Goal: Task Accomplishment & Management: Use online tool/utility

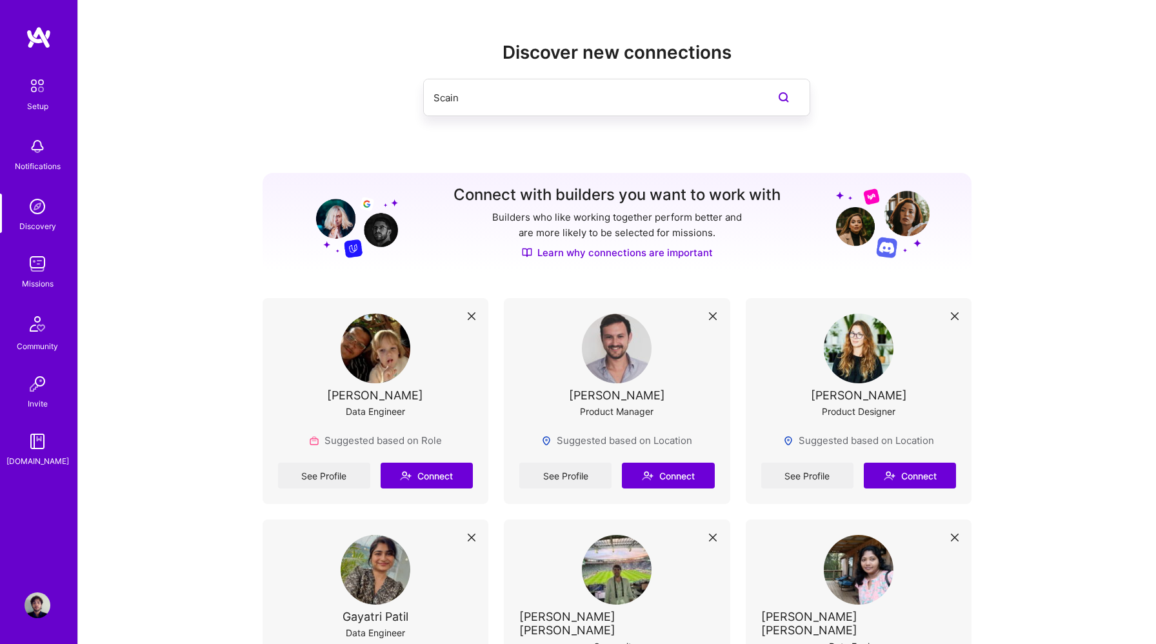
click at [34, 267] on img at bounding box center [38, 264] width 26 height 26
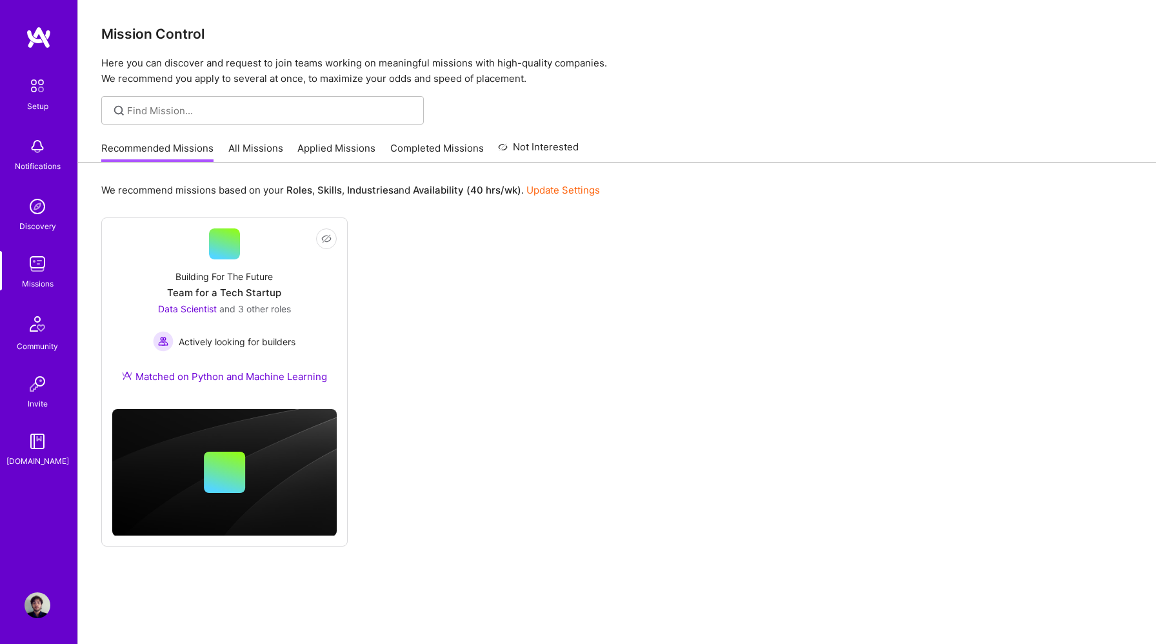
click at [255, 152] on link "All Missions" at bounding box center [255, 151] width 55 height 21
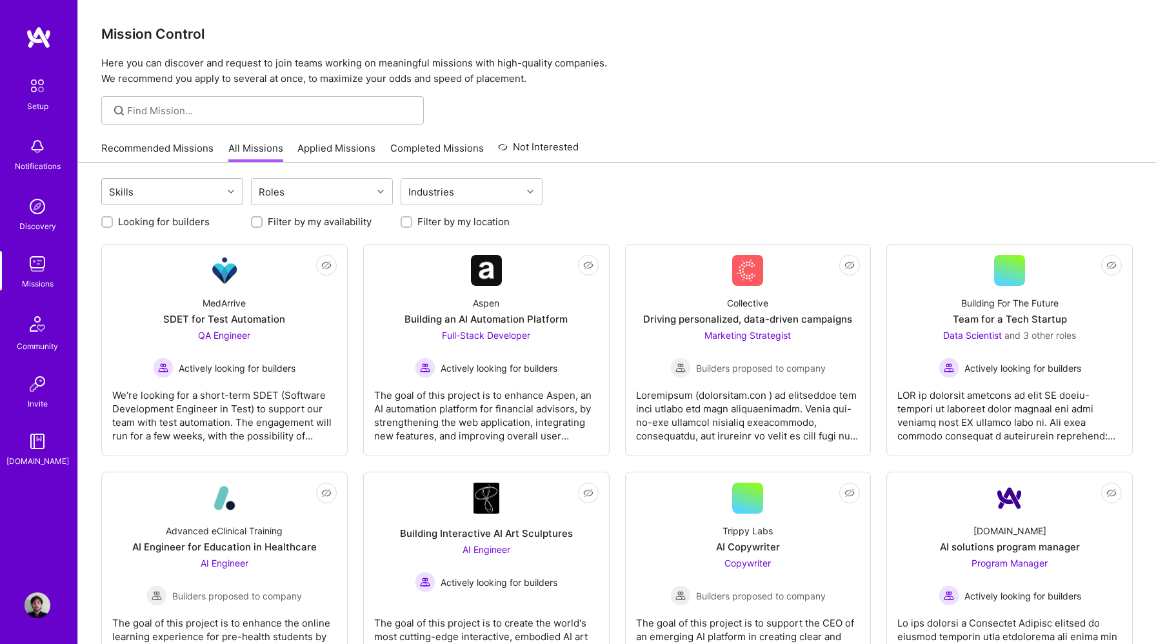
click at [197, 186] on div "Skills" at bounding box center [162, 192] width 121 height 26
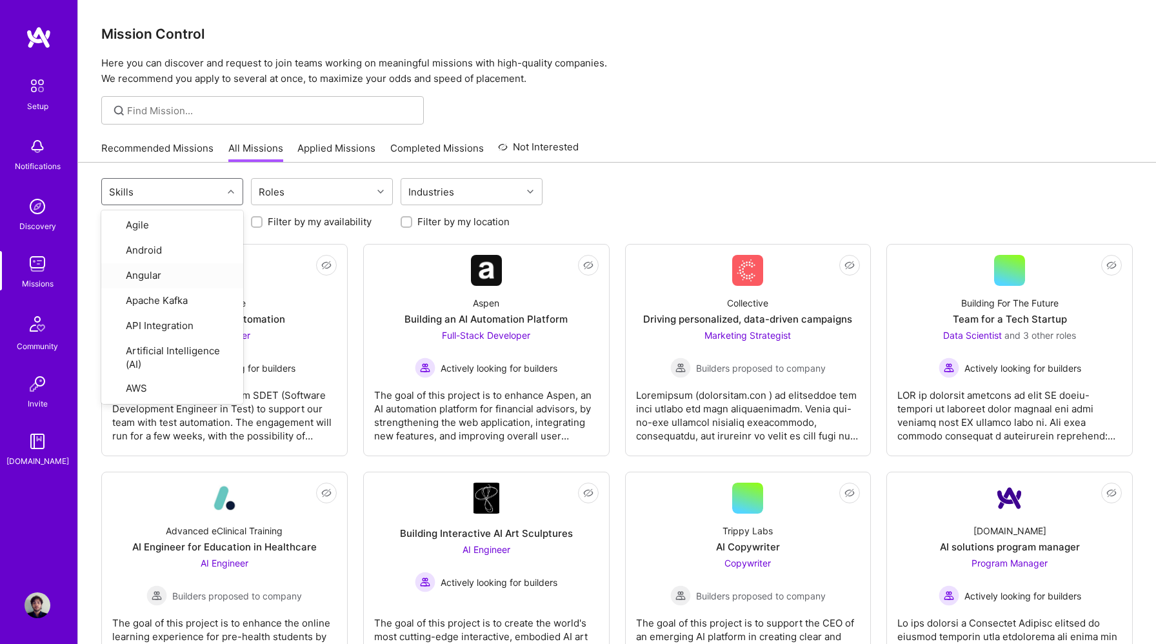
click at [747, 137] on div "Recommended Missions All Missions Applied Missions Completed Missions Not Inter…" at bounding box center [617, 148] width 1032 height 28
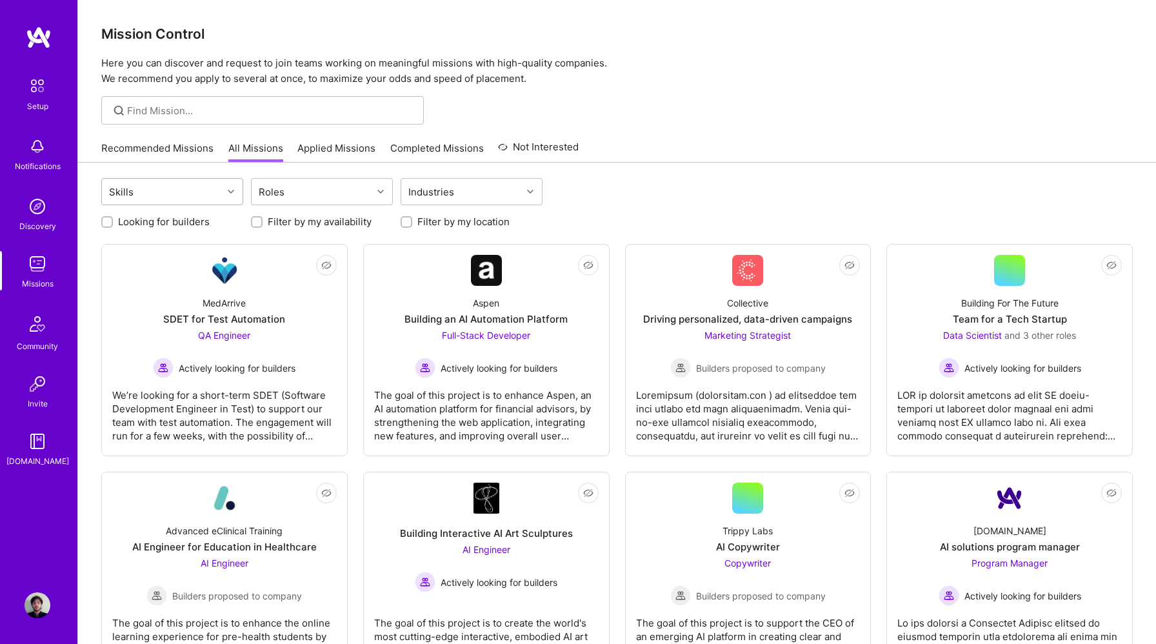
click at [199, 201] on div "Skills" at bounding box center [162, 192] width 121 height 26
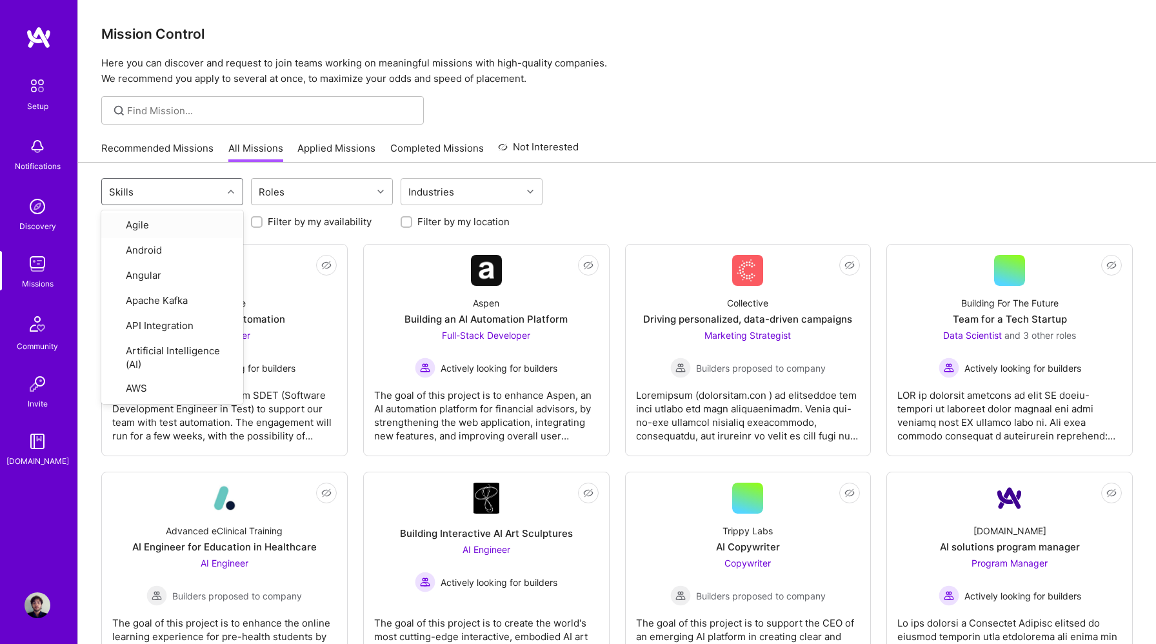
click at [310, 201] on div "Roles" at bounding box center [312, 192] width 121 height 26
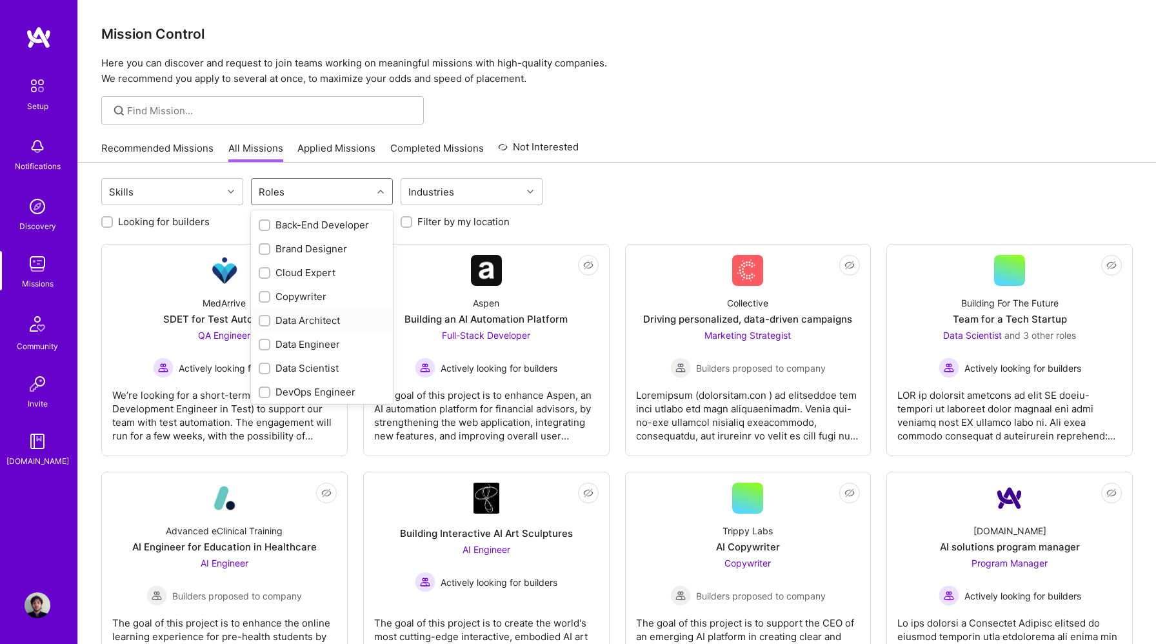
scroll to position [97, 0]
click at [323, 339] on div "Data Engineer" at bounding box center [322, 343] width 126 height 14
checkbox input "true"
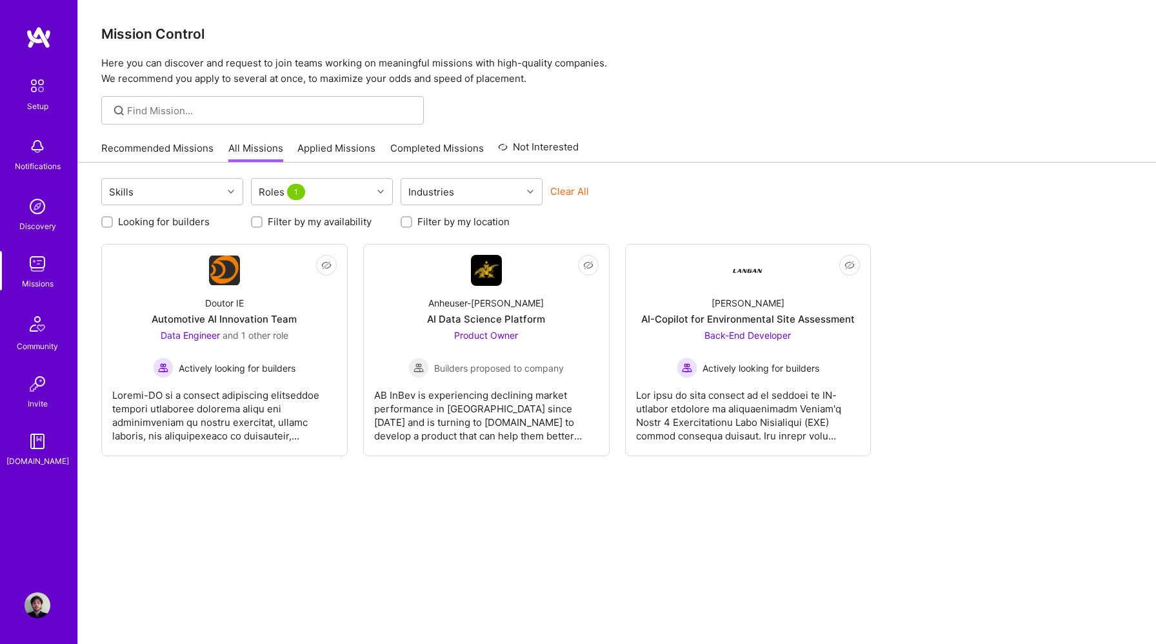
click at [781, 147] on div "Recommended Missions All Missions Applied Missions Completed Missions Not Inter…" at bounding box center [617, 148] width 1032 height 28
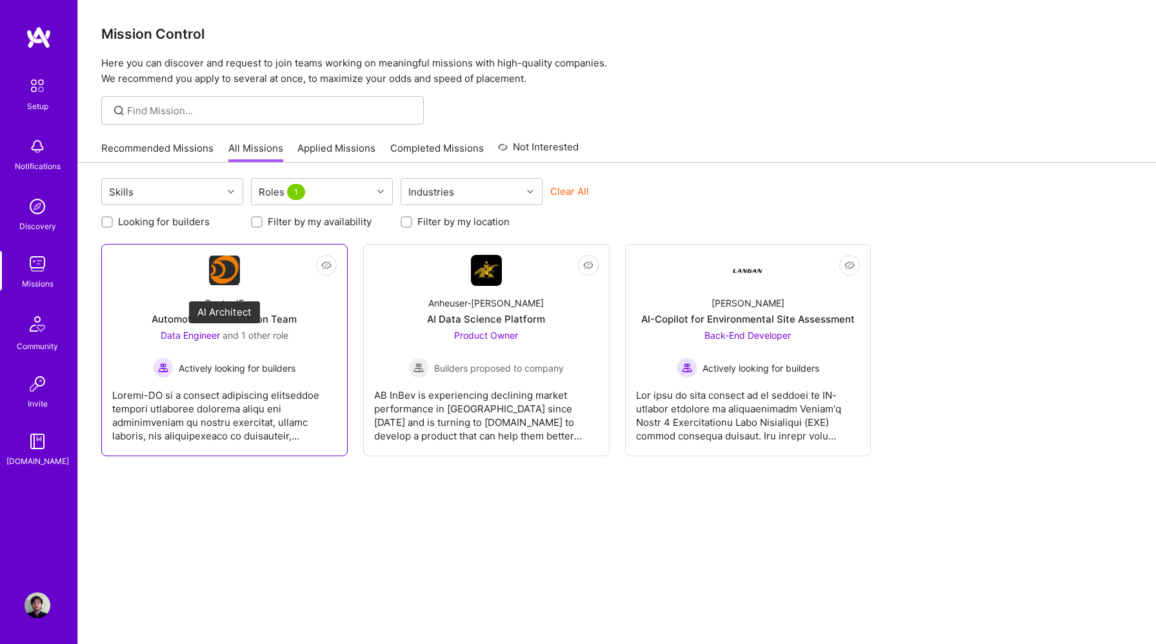
click at [225, 330] on span "and 1 other role" at bounding box center [256, 335] width 66 height 11
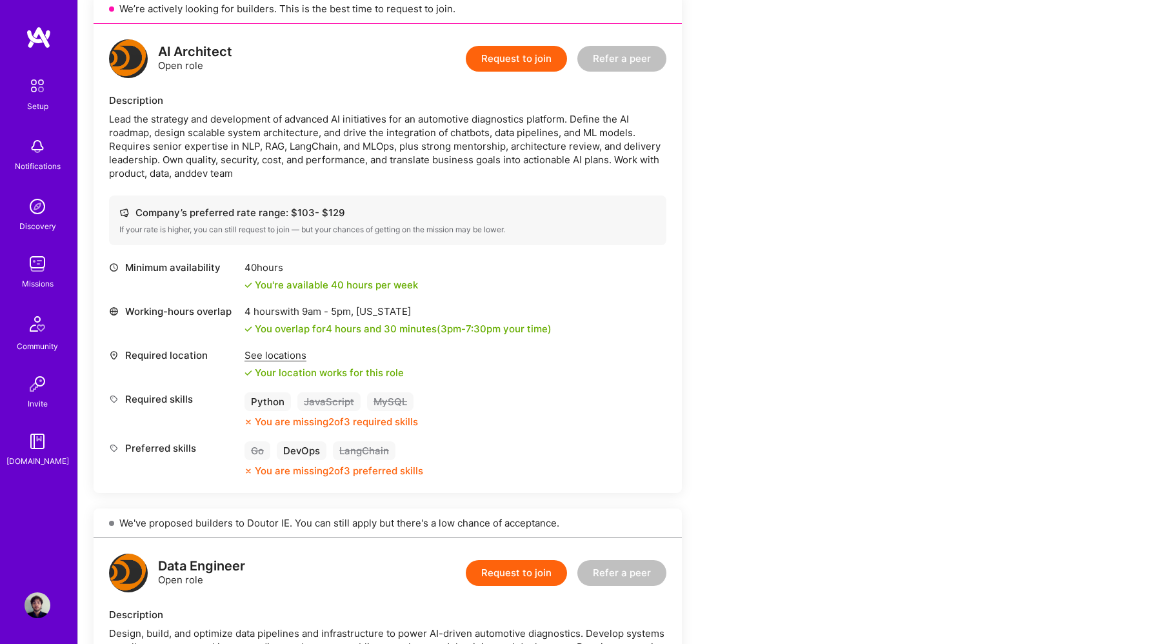
scroll to position [316, 0]
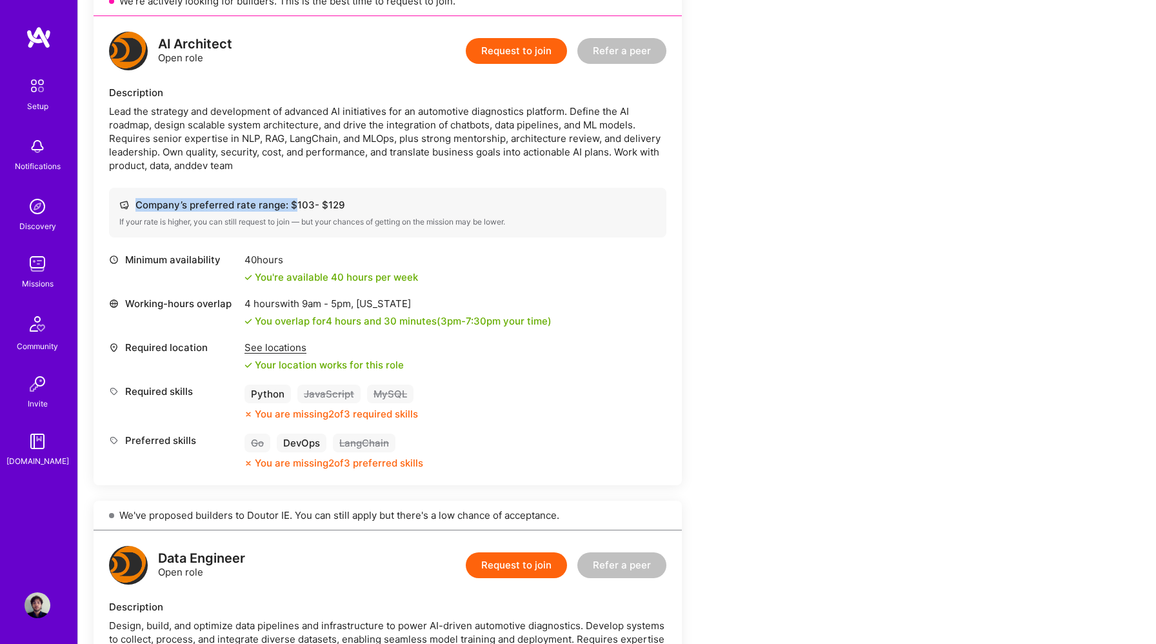
drag, startPoint x: 291, startPoint y: 207, endPoint x: 350, endPoint y: 208, distance: 59.4
click at [350, 208] on div "Company’s preferred rate range: $ 103 - $ 129" at bounding box center [387, 205] width 537 height 14
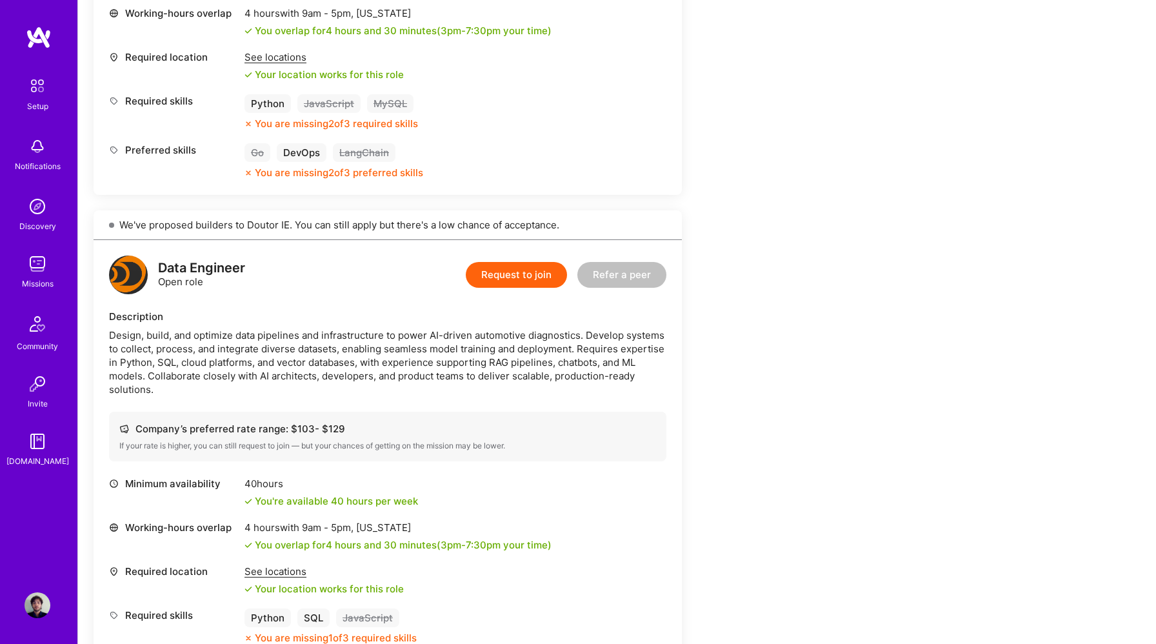
scroll to position [630, 0]
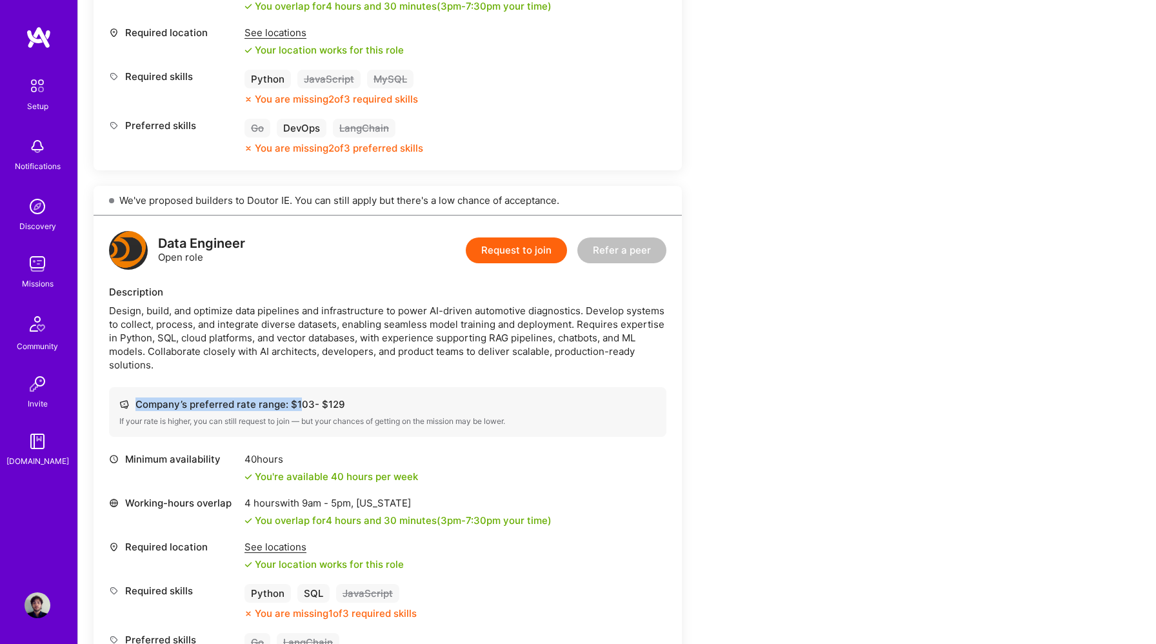
drag, startPoint x: 297, startPoint y: 405, endPoint x: 350, endPoint y: 405, distance: 52.9
click at [350, 405] on div "Company’s preferred rate range: $ 103 - $ 129" at bounding box center [387, 405] width 537 height 14
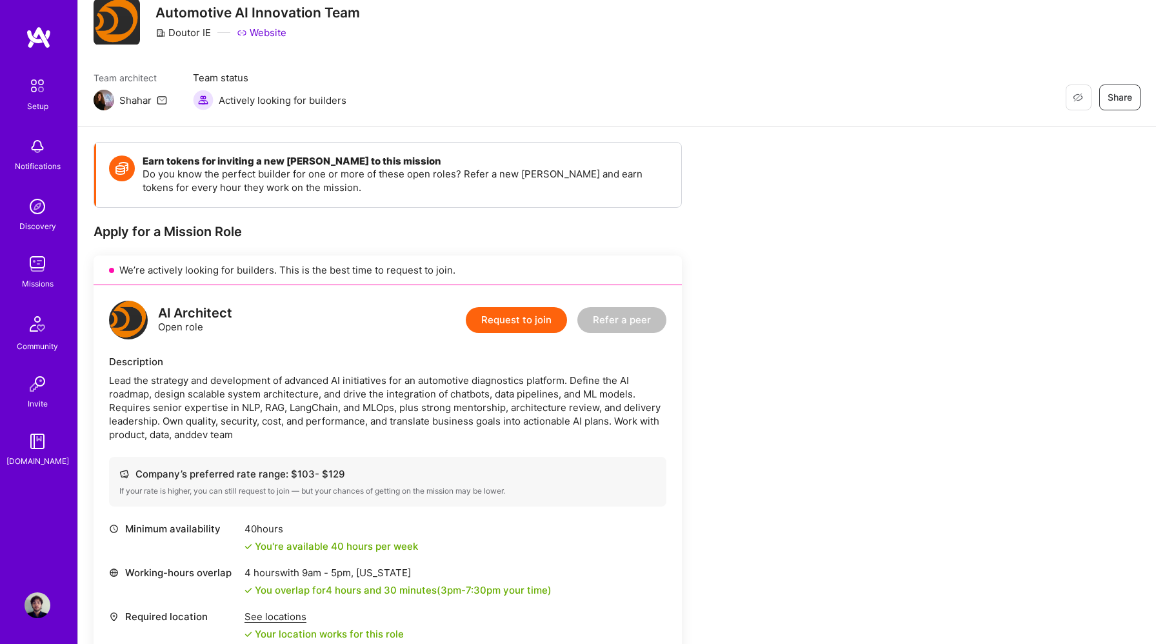
scroll to position [0, 0]
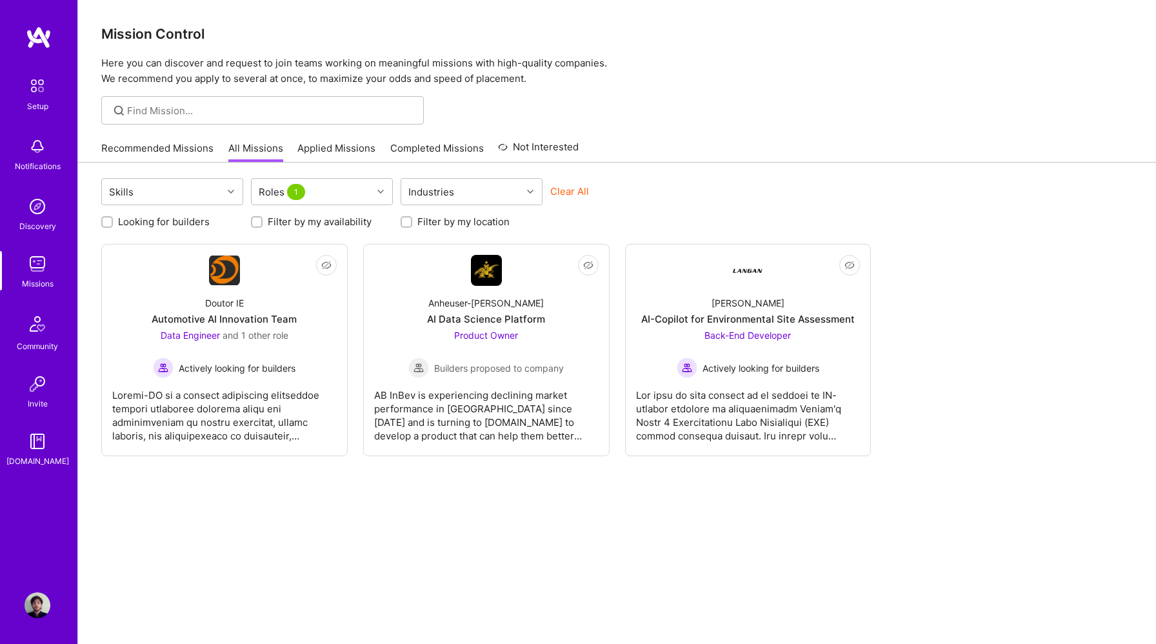
click at [565, 194] on button "Clear All" at bounding box center [569, 192] width 39 height 14
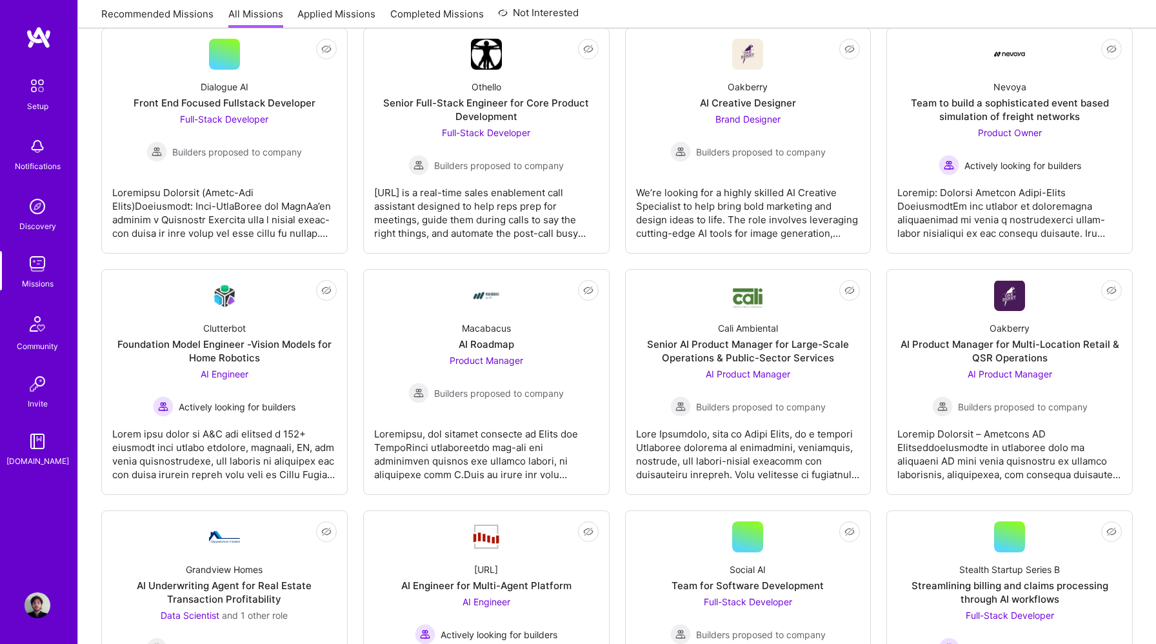
scroll to position [688, 0]
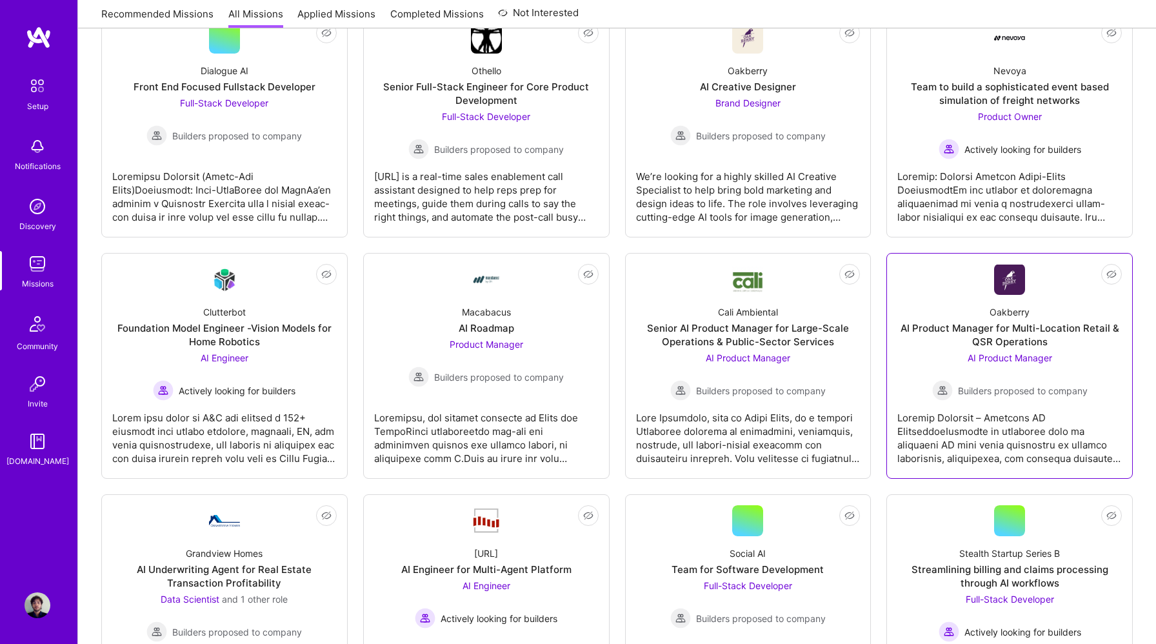
click at [1012, 303] on div "Oakberry AI Product Manager for Multi-Location Retail & QSR Operations AI Produ…" at bounding box center [1010, 348] width 225 height 106
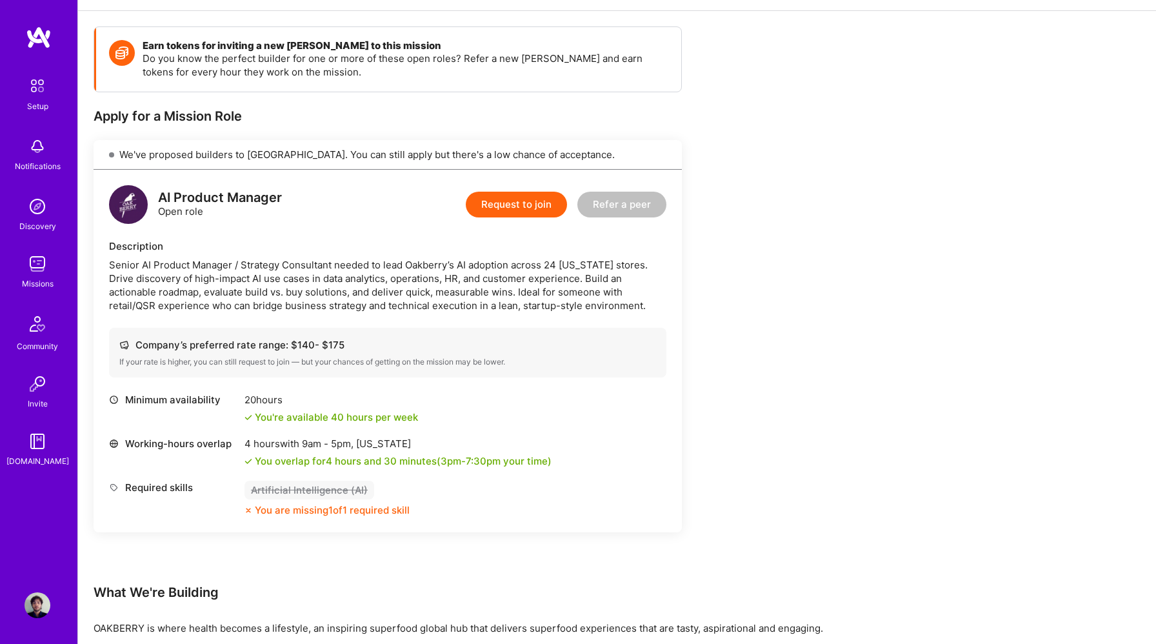
scroll to position [171, 0]
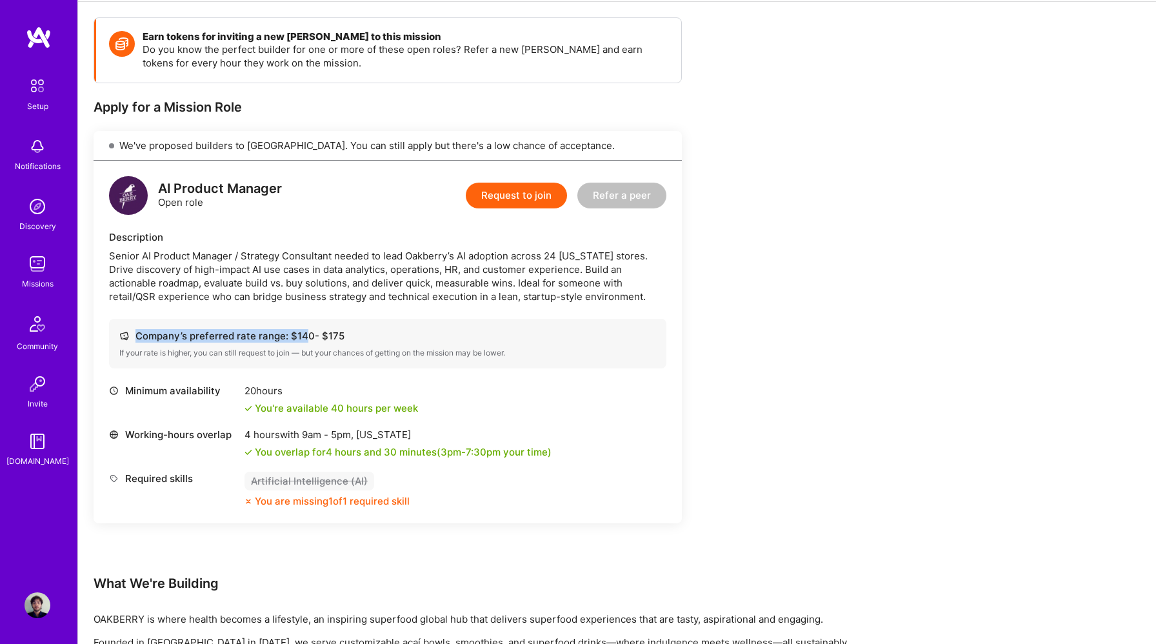
drag, startPoint x: 304, startPoint y: 337, endPoint x: 348, endPoint y: 338, distance: 43.9
click at [348, 338] on div "Company’s preferred rate range: $ 140 - $ 175" at bounding box center [387, 336] width 537 height 14
click at [374, 334] on div "Company’s preferred rate range: $ 140 - $ 175" at bounding box center [387, 336] width 537 height 14
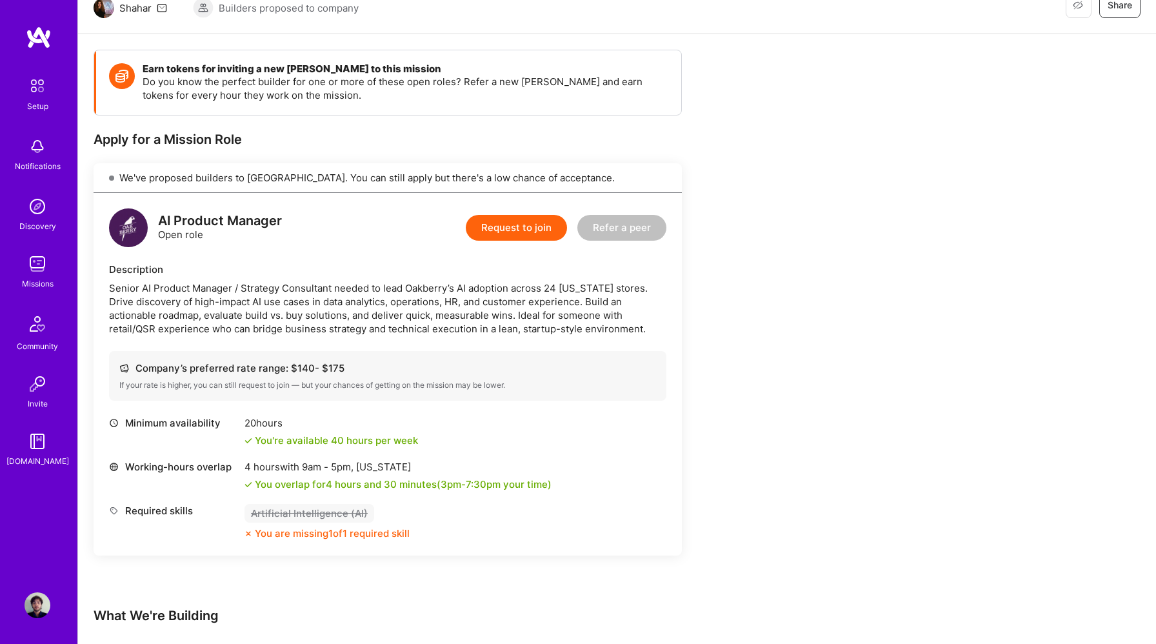
scroll to position [0, 0]
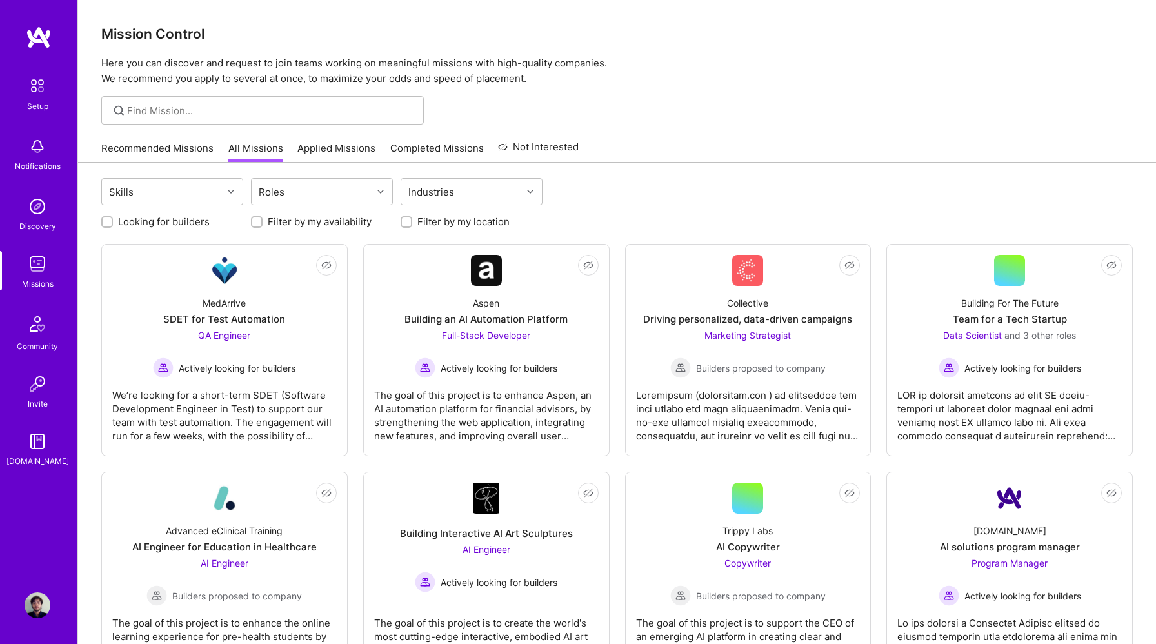
click at [44, 210] on img at bounding box center [38, 207] width 26 height 26
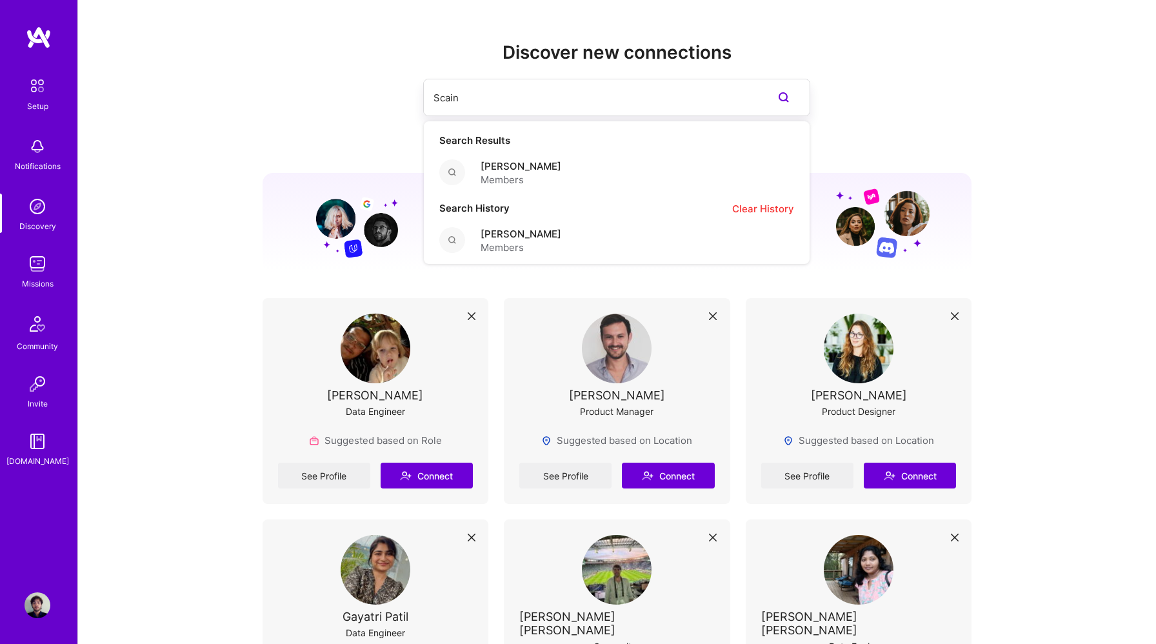
click at [511, 95] on input "Scain" at bounding box center [591, 97] width 315 height 33
click at [504, 163] on span "Daniel Scain" at bounding box center [521, 166] width 81 height 14
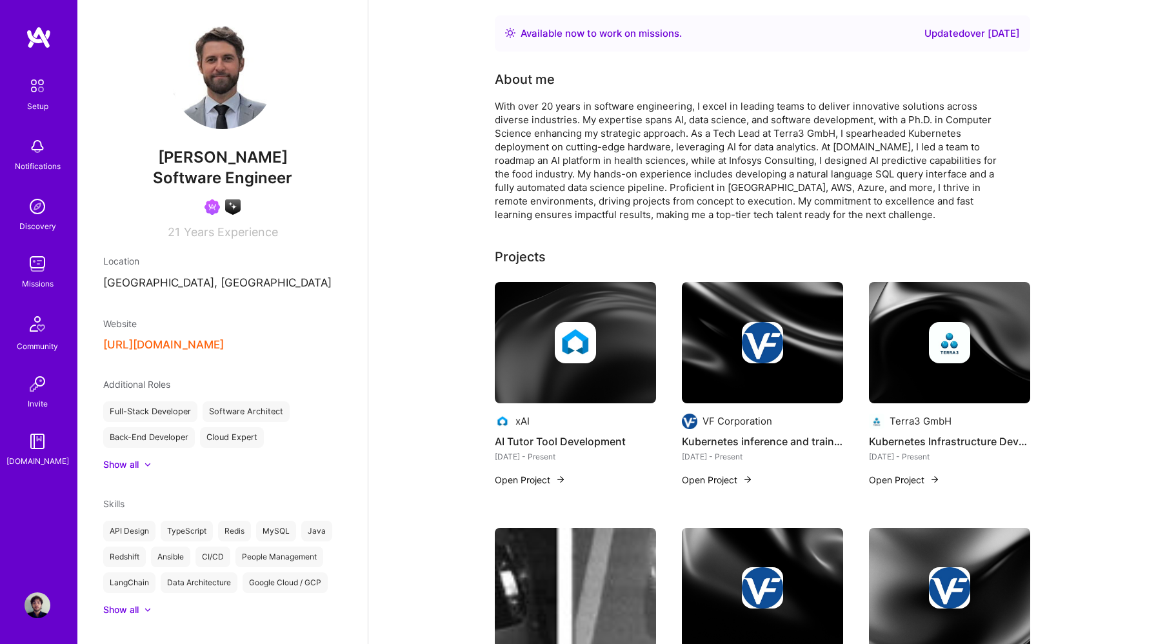
scroll to position [235, 0]
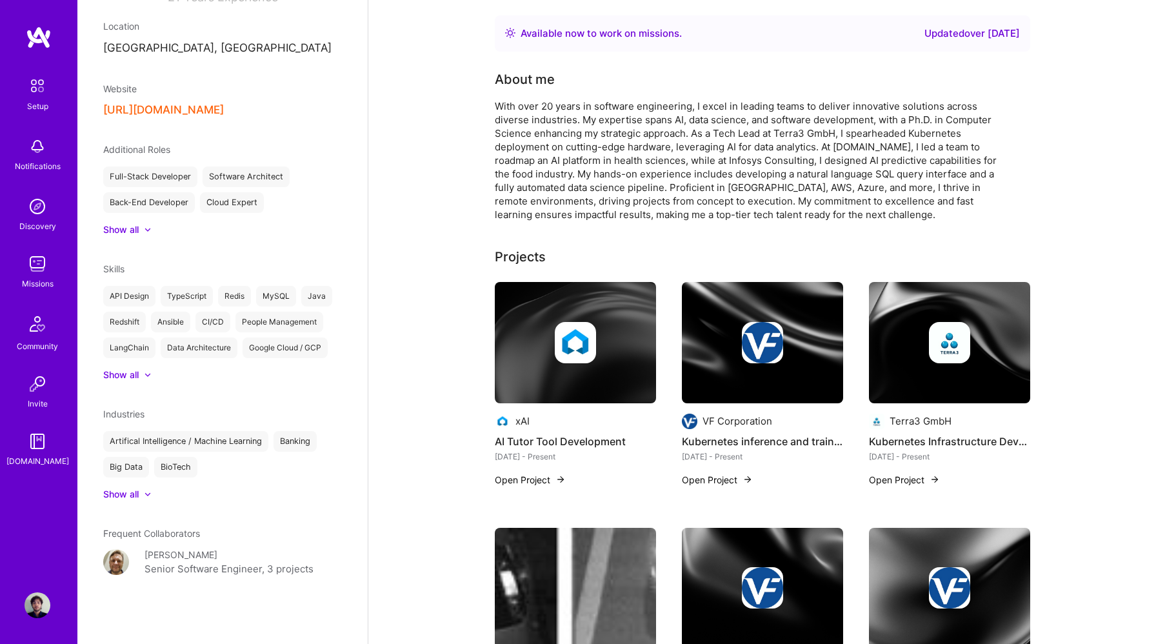
click at [194, 561] on div "Senior Software Engineer, 3 projects" at bounding box center [229, 568] width 169 height 15
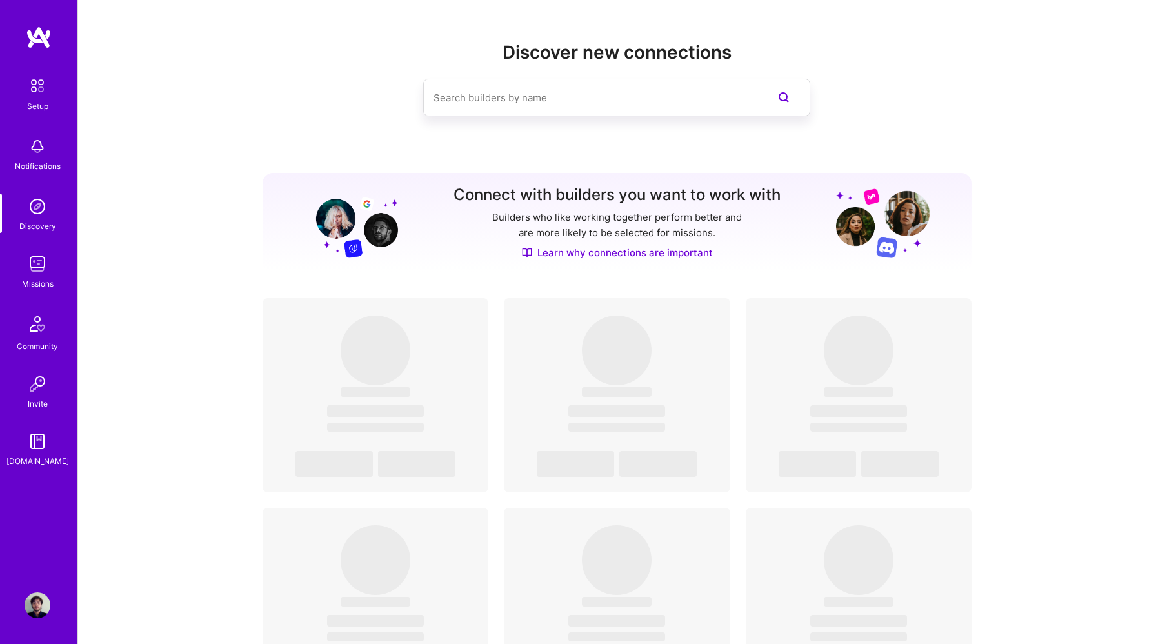
click at [39, 339] on link "Community" at bounding box center [37, 330] width 80 height 45
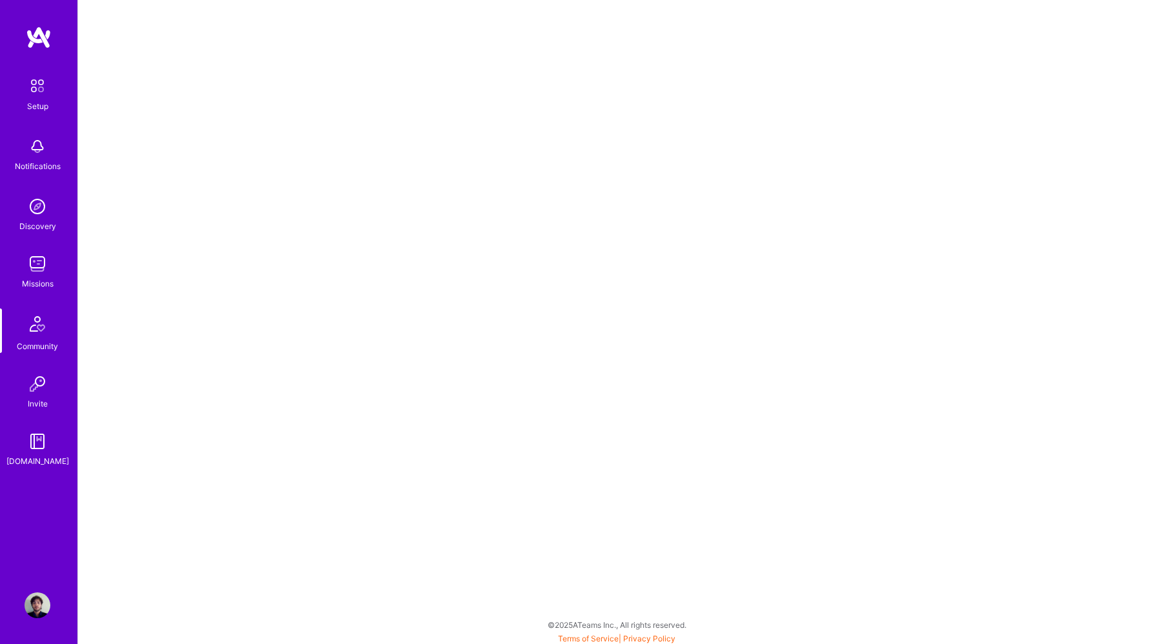
click at [37, 263] on img at bounding box center [38, 264] width 26 height 26
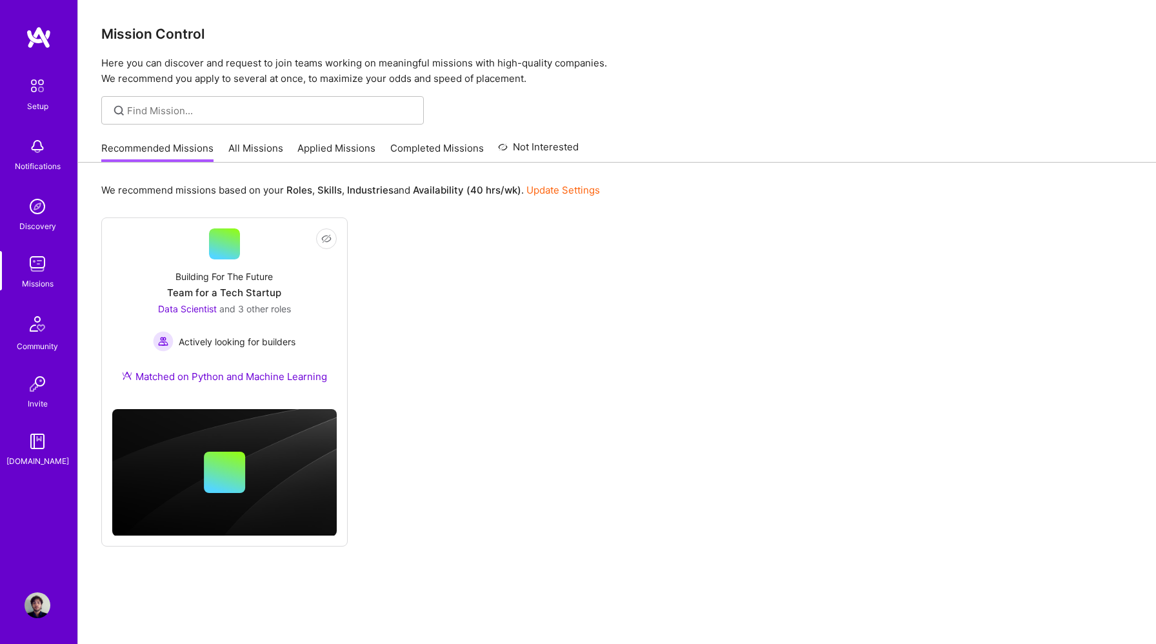
click at [221, 152] on div "Recommended Missions All Missions Applied Missions Completed Missions Not Inter…" at bounding box center [340, 148] width 478 height 28
click at [255, 152] on link "All Missions" at bounding box center [255, 151] width 55 height 21
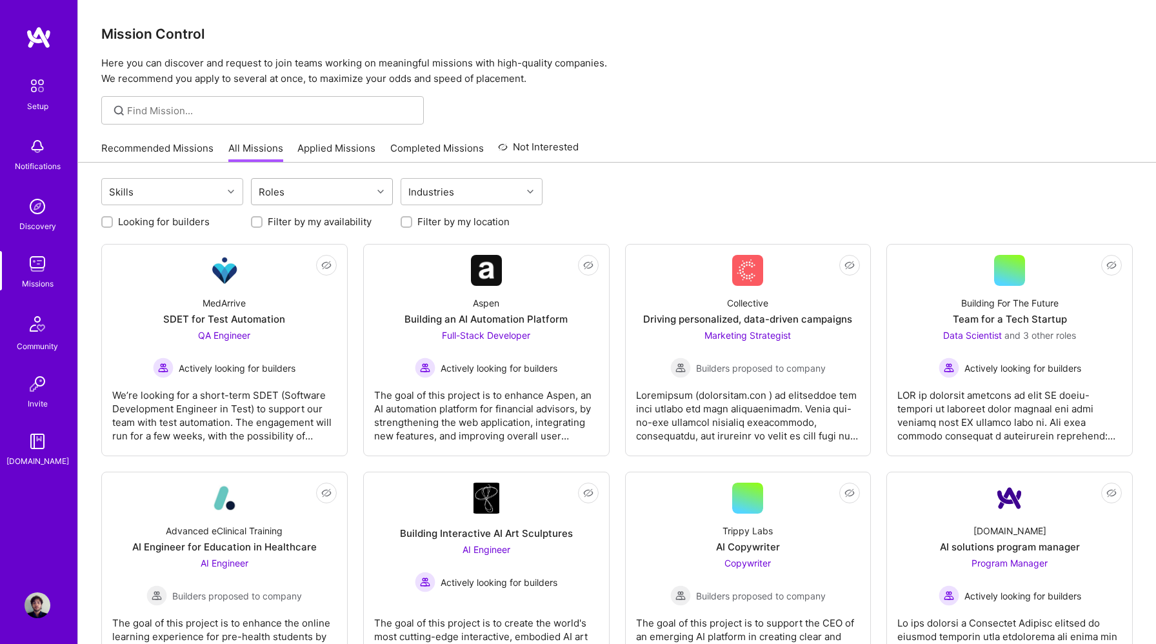
click at [341, 190] on div "Roles" at bounding box center [312, 192] width 121 height 26
click at [268, 275] on input "checkbox" at bounding box center [265, 273] width 9 height 9
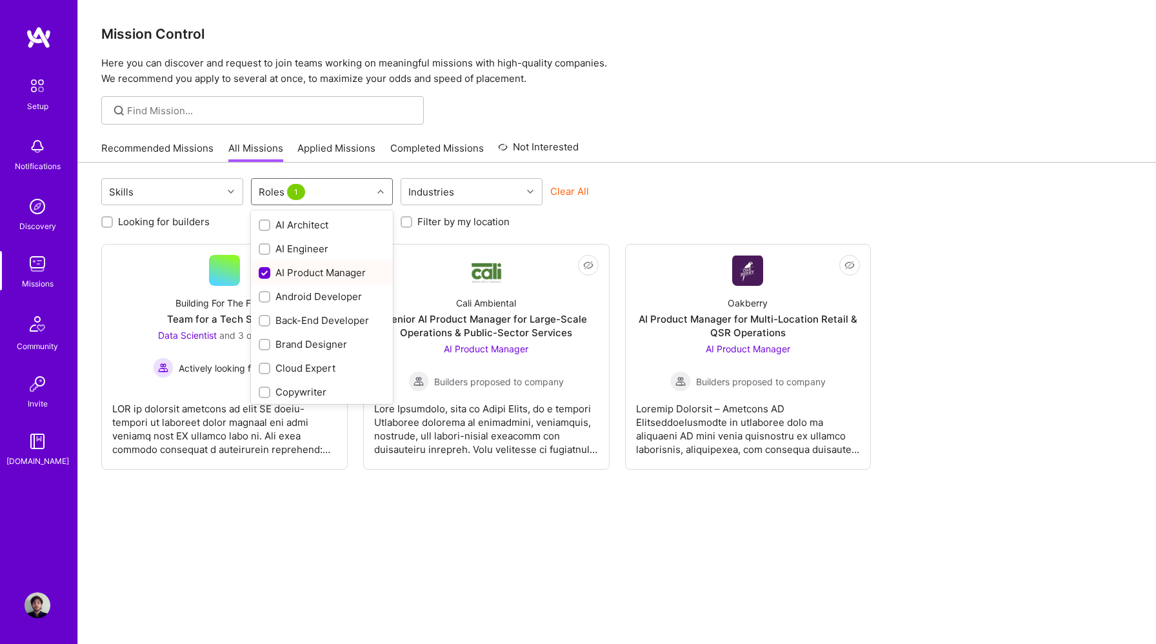
click at [270, 272] on input "checkbox" at bounding box center [266, 274] width 12 height 12
checkbox input "false"
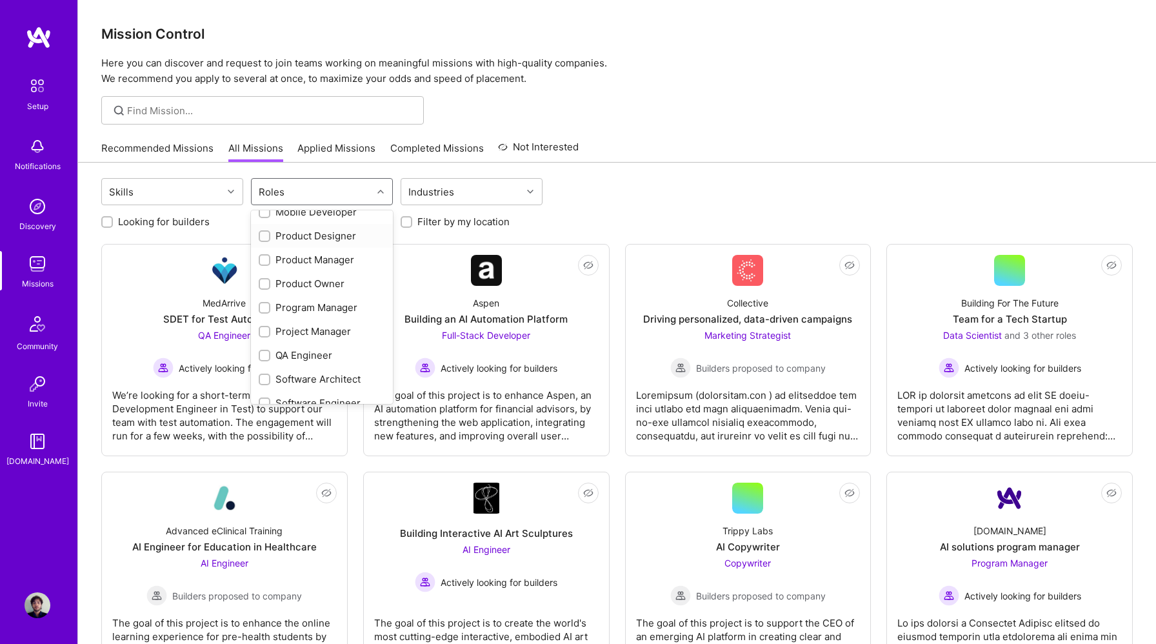
scroll to position [427, 0]
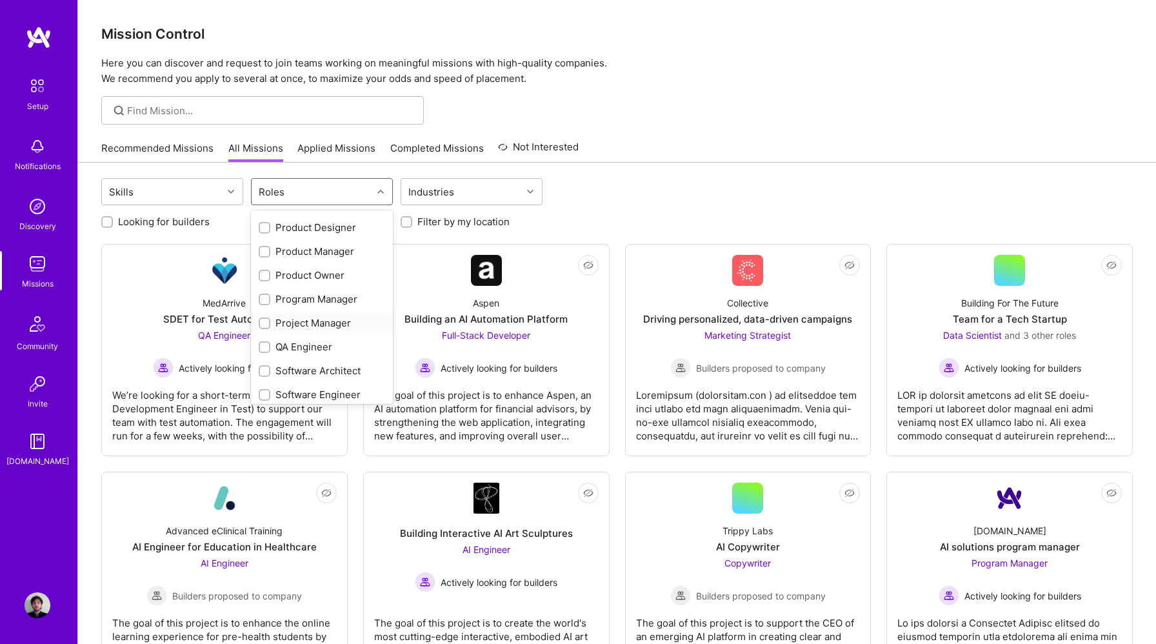
click at [267, 317] on div at bounding box center [265, 323] width 12 height 12
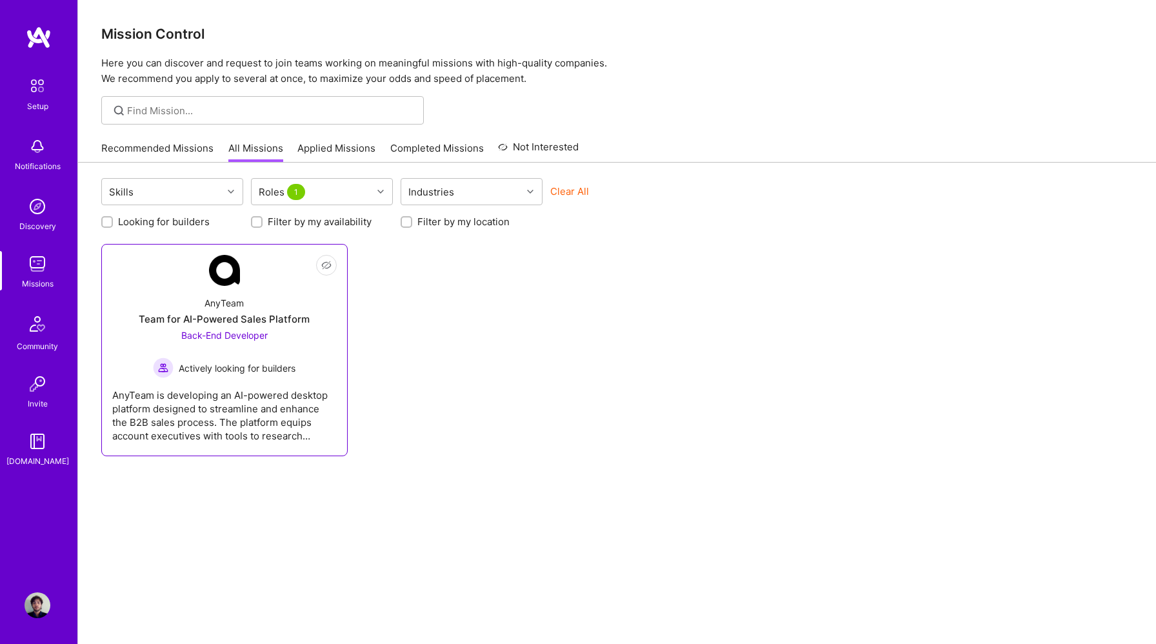
click at [277, 341] on div "Back-End Developer Actively looking for builders" at bounding box center [224, 353] width 143 height 50
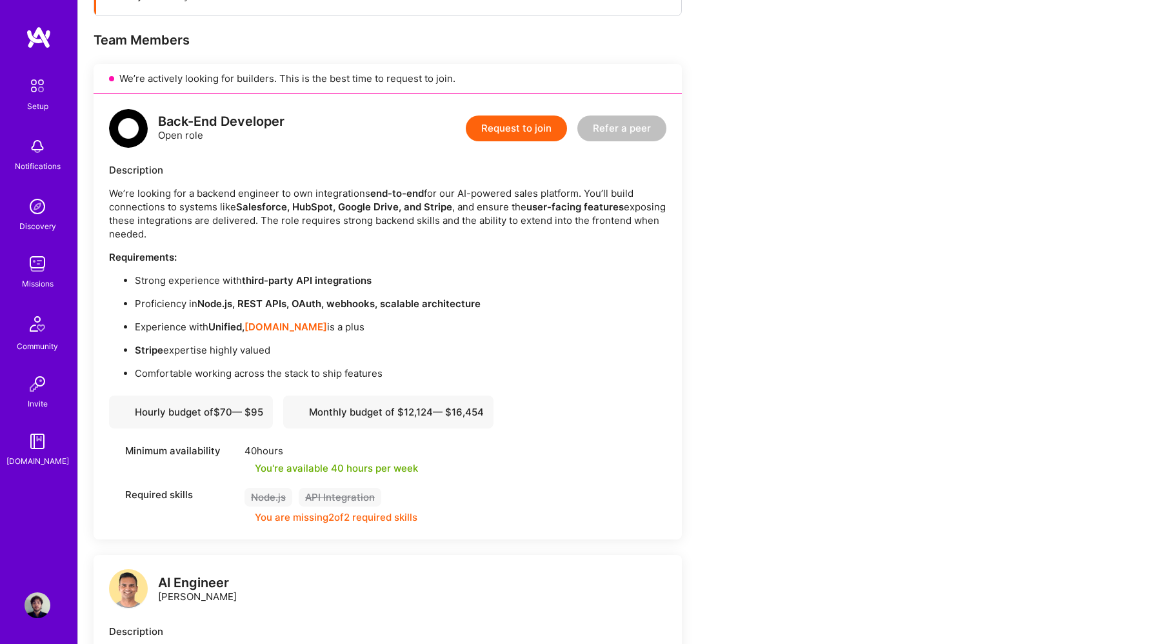
scroll to position [236, 0]
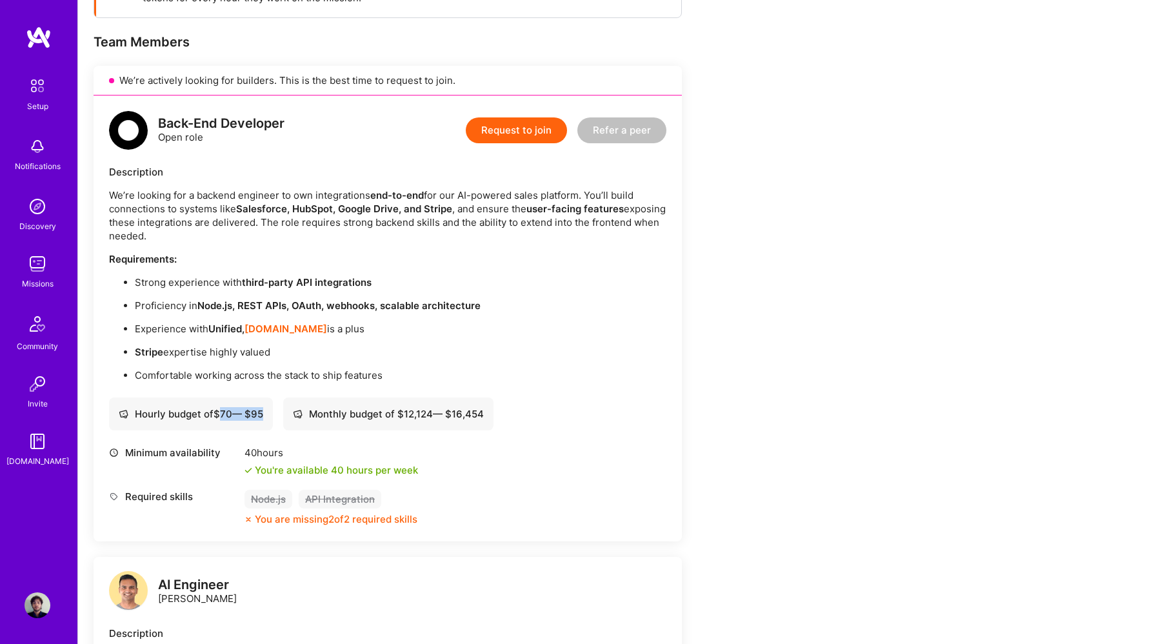
drag, startPoint x: 221, startPoint y: 411, endPoint x: 265, endPoint y: 413, distance: 43.3
click at [263, 413] on div "Hourly budget of $ 70 — $ 95" at bounding box center [191, 414] width 145 height 14
click at [578, 416] on div "Hourly budget of $ 70 — $ 95 Monthly budget of $ 12,124 — $ 16,454" at bounding box center [388, 414] width 558 height 33
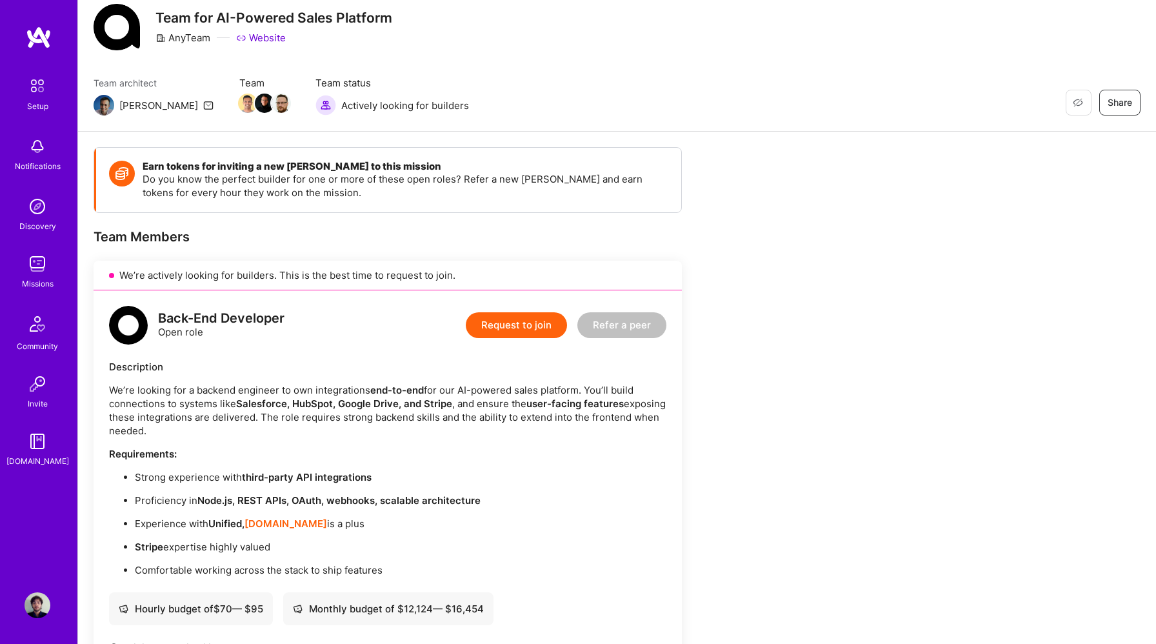
scroll to position [0, 0]
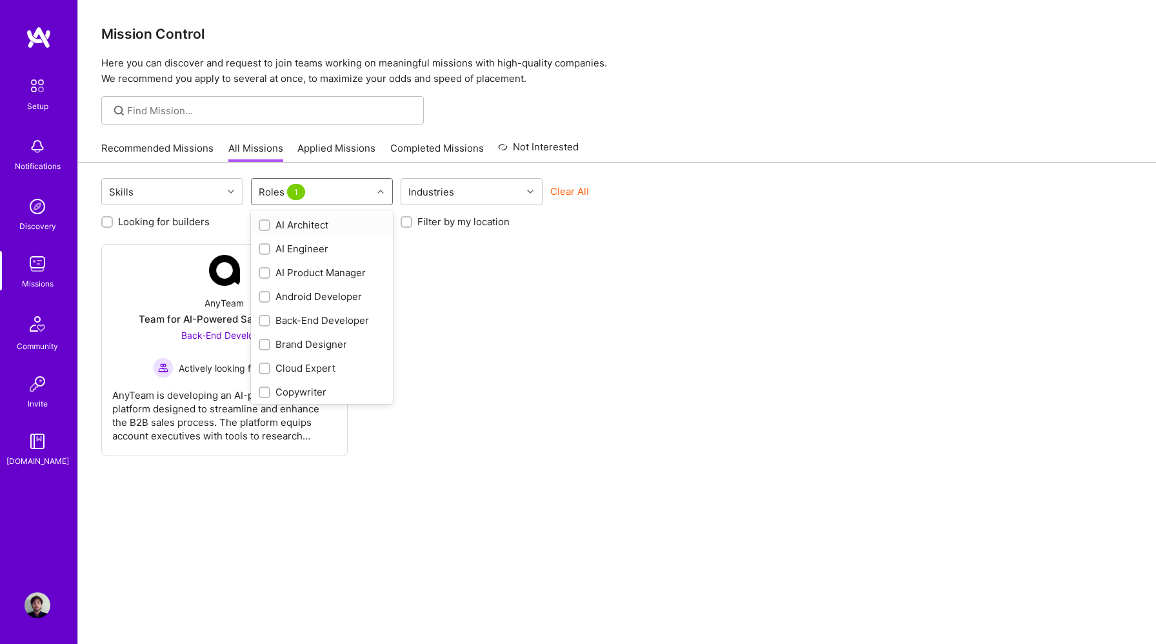
click at [377, 196] on div at bounding box center [382, 191] width 20 height 17
click at [580, 198] on div "Clear All" at bounding box center [621, 197] width 142 height 24
click at [575, 190] on button "Clear All" at bounding box center [569, 192] width 39 height 14
